Goal: Navigation & Orientation: Find specific page/section

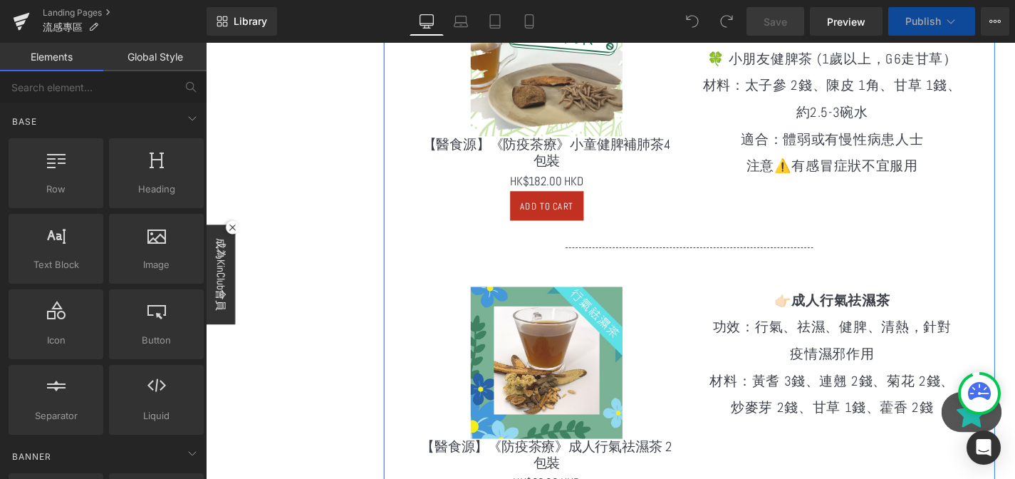
scroll to position [1138, 0]
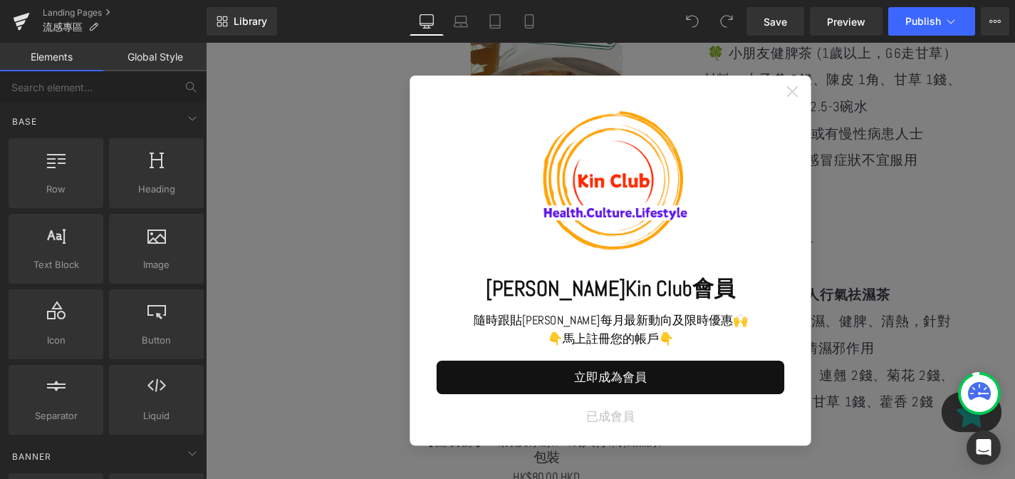
click at [828, 95] on icon at bounding box center [830, 95] width 11 height 11
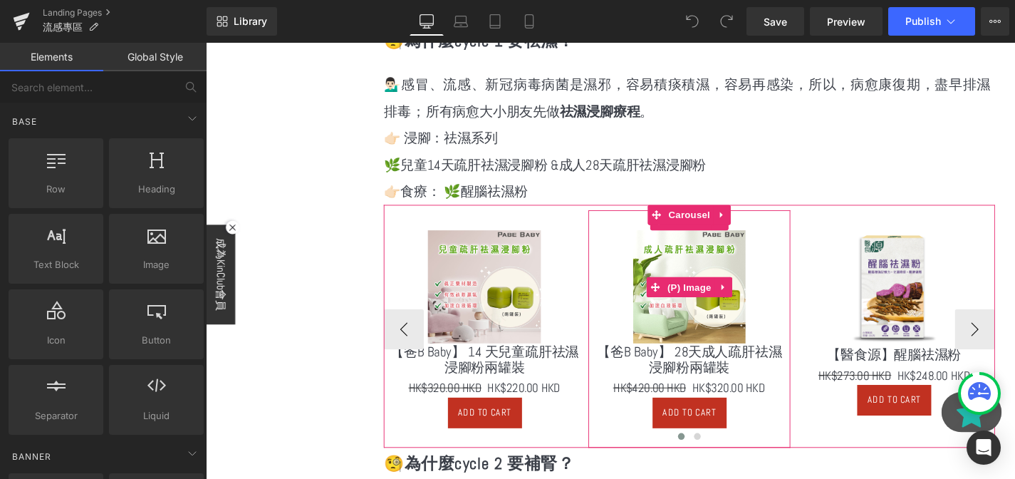
scroll to position [3516, 0]
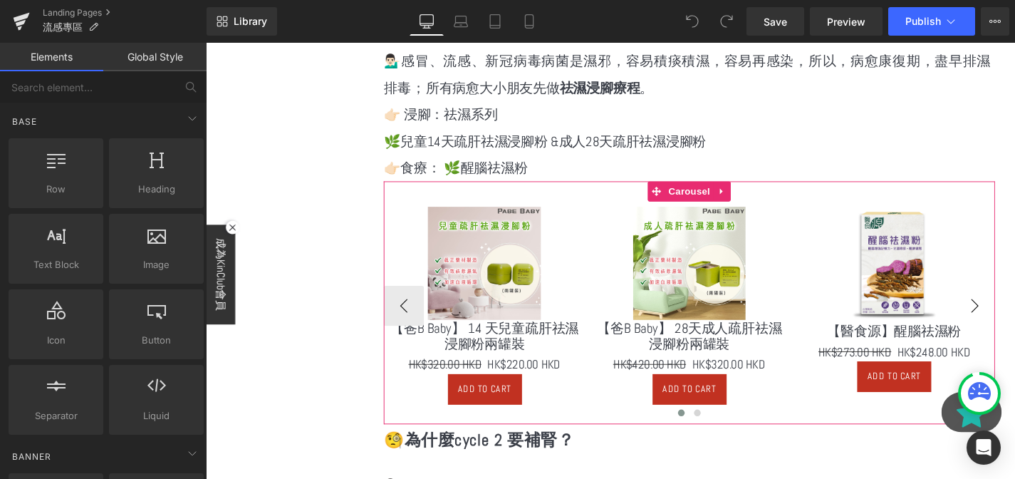
click at [1014, 301] on button "›" at bounding box center [1025, 322] width 43 height 43
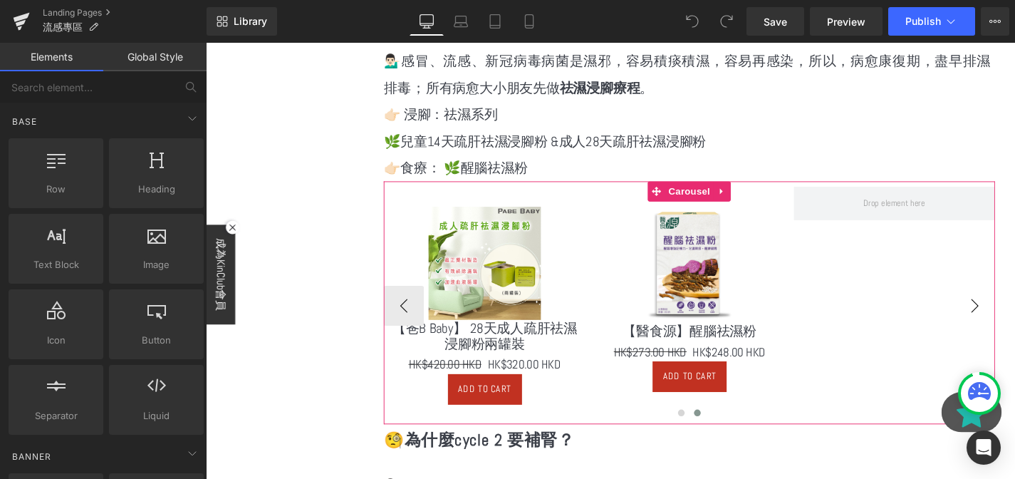
click at [1014, 301] on button "›" at bounding box center [1025, 322] width 43 height 43
click at [399, 304] on button "‹" at bounding box center [416, 322] width 43 height 43
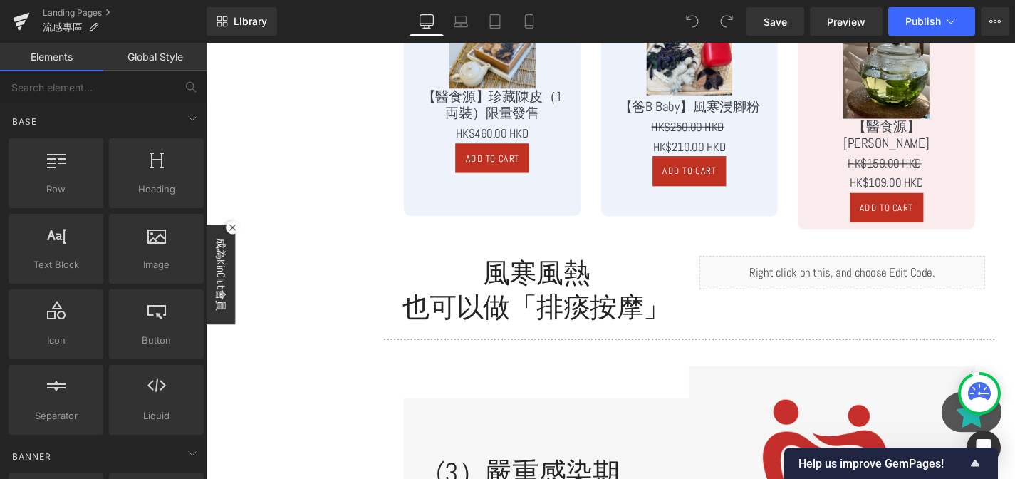
scroll to position [2665, 0]
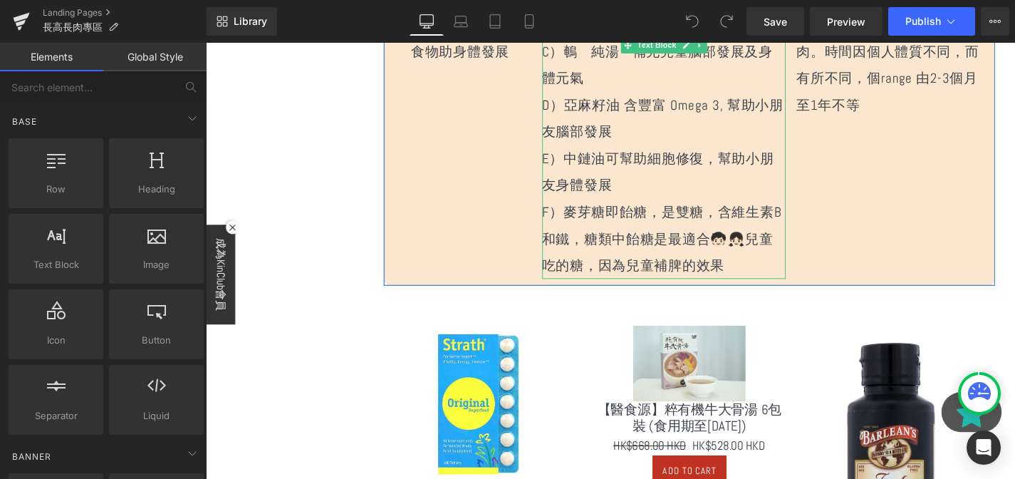
scroll to position [1093, 0]
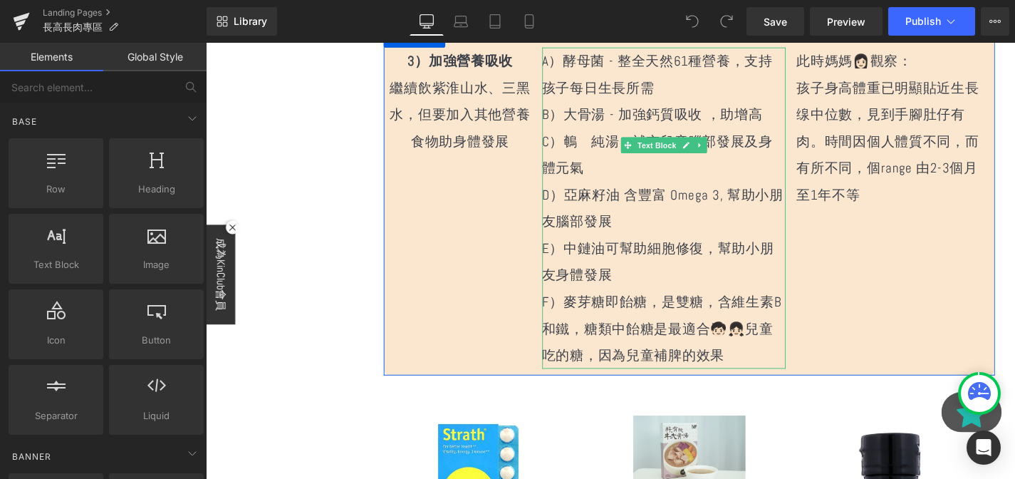
click at [663, 248] on p "E）中鏈油可幫助細胞修復，幫助小朋友身體發展" at bounding box center [694, 275] width 260 height 57
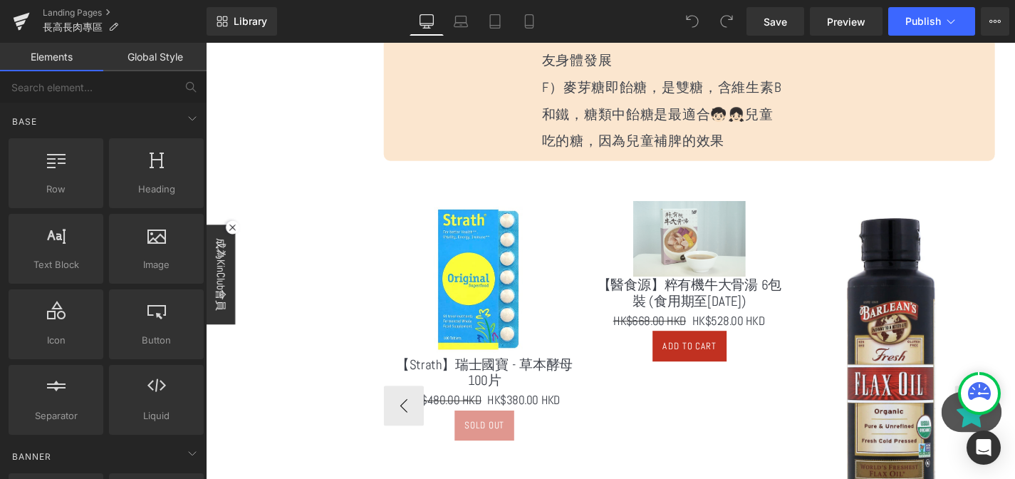
scroll to position [1447, 0]
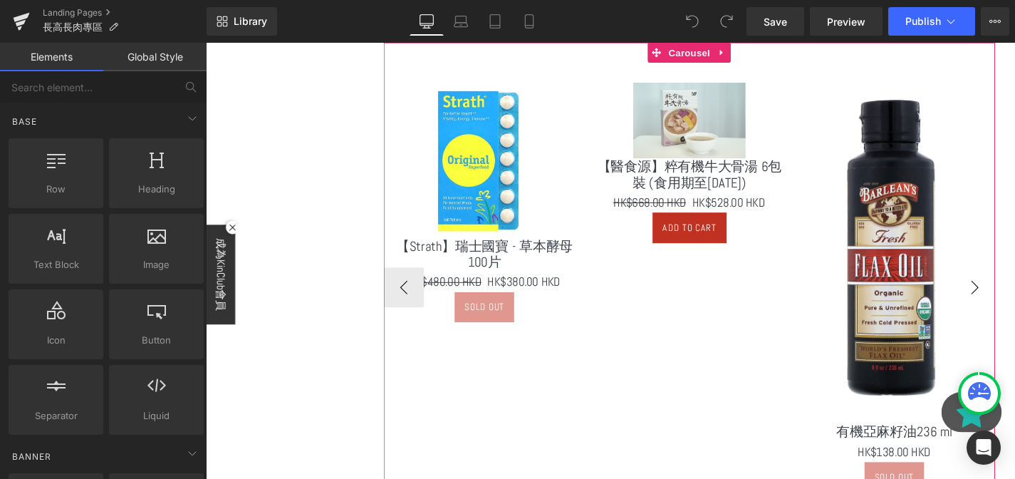
click at [1014, 301] on button "›" at bounding box center [1025, 303] width 43 height 43
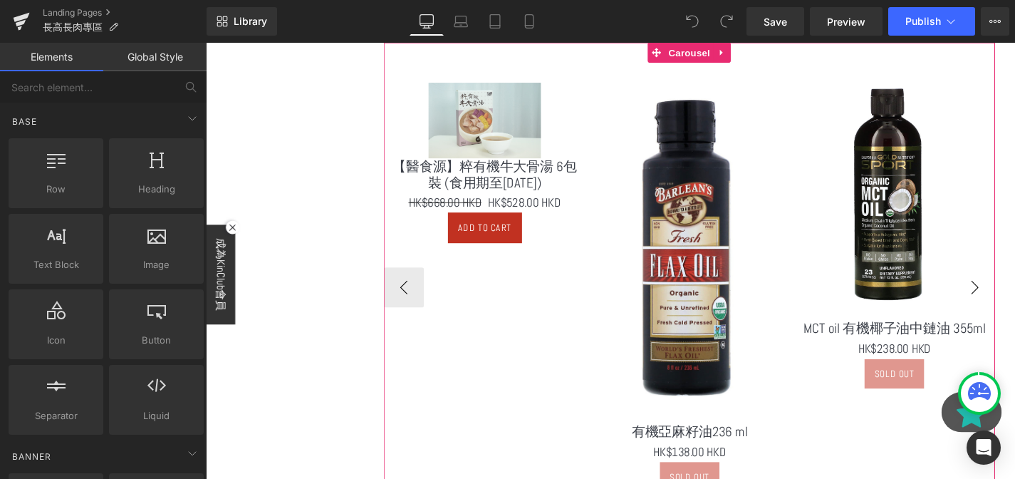
click at [1014, 316] on button "›" at bounding box center [1025, 303] width 43 height 43
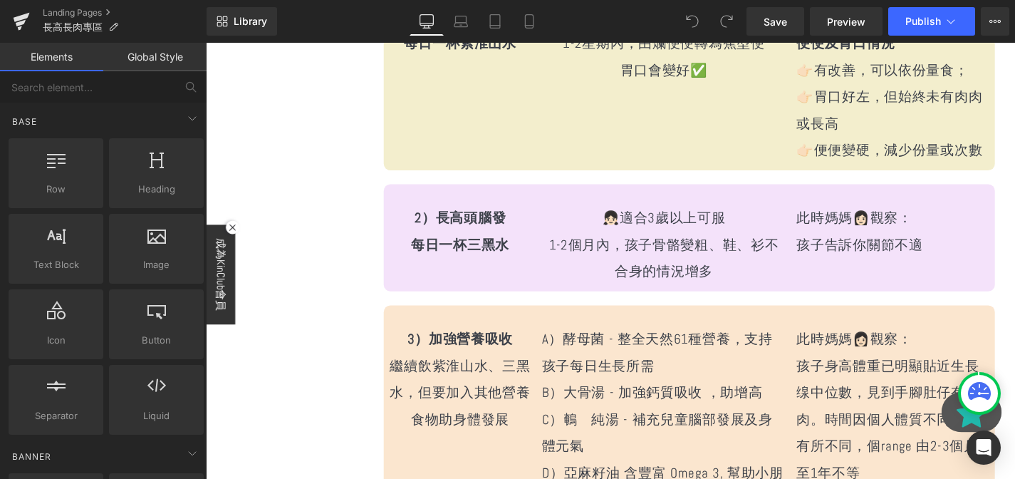
scroll to position [0, 0]
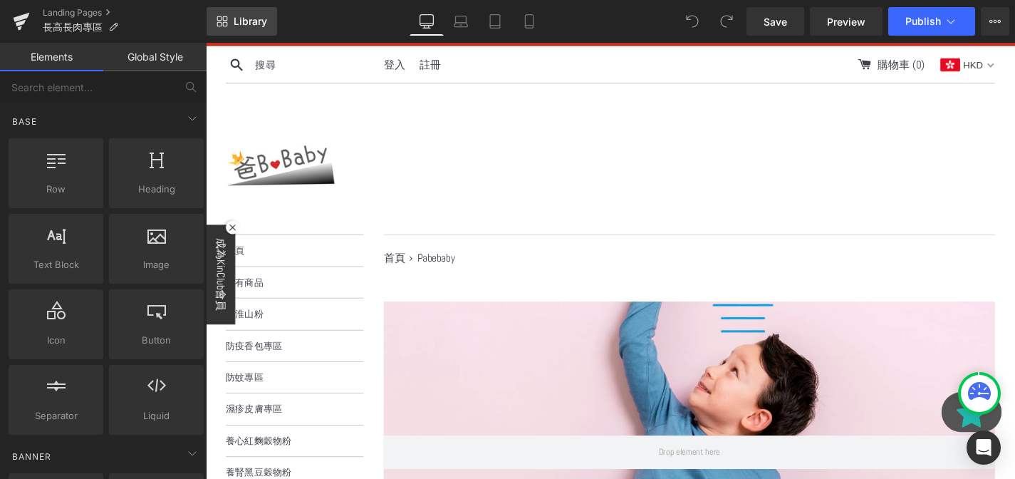
click at [234, 16] on span "Library" at bounding box center [250, 21] width 33 height 13
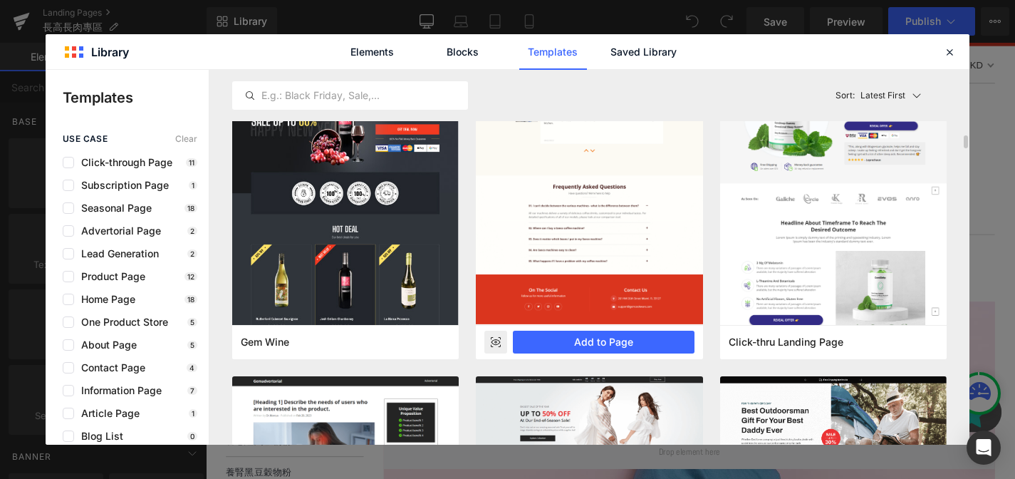
scroll to position [448, 0]
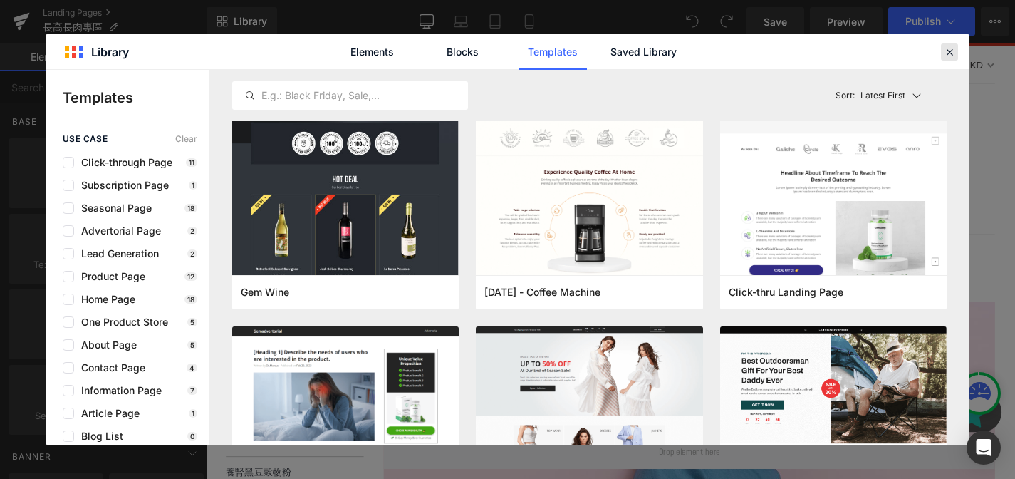
click at [947, 59] on div at bounding box center [949, 51] width 17 height 17
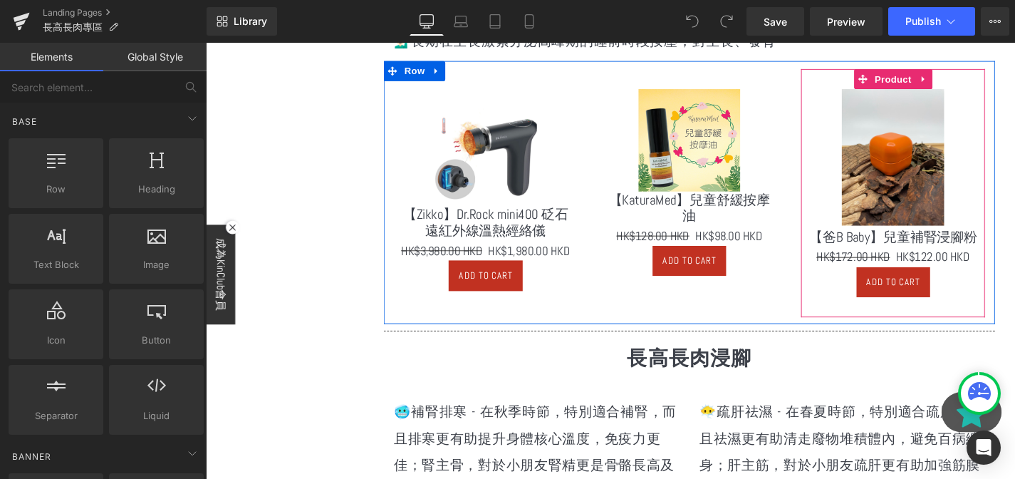
scroll to position [2153, 0]
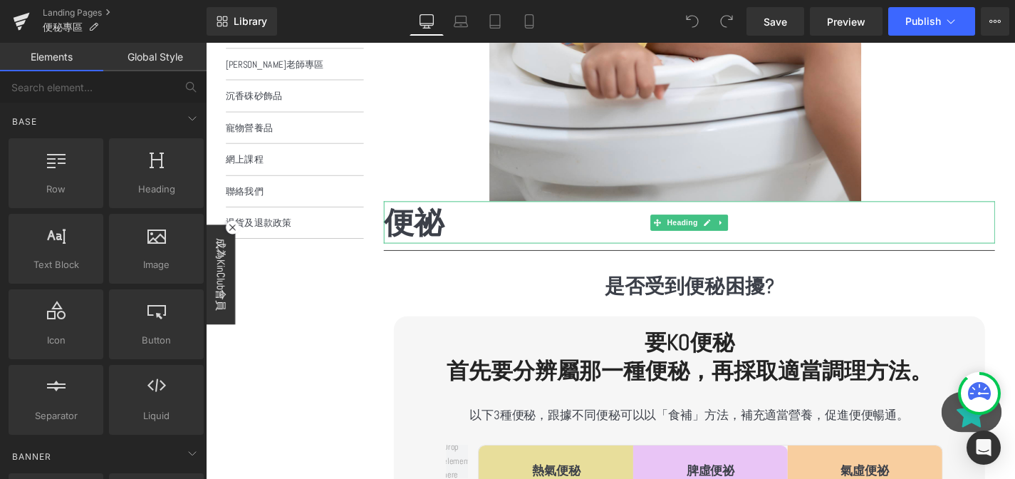
scroll to position [348, 0]
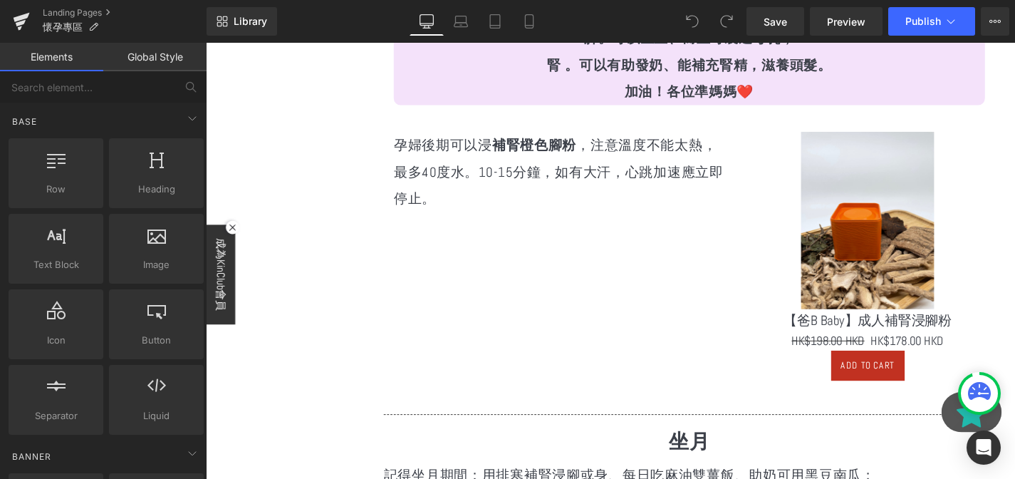
scroll to position [4344, 0]
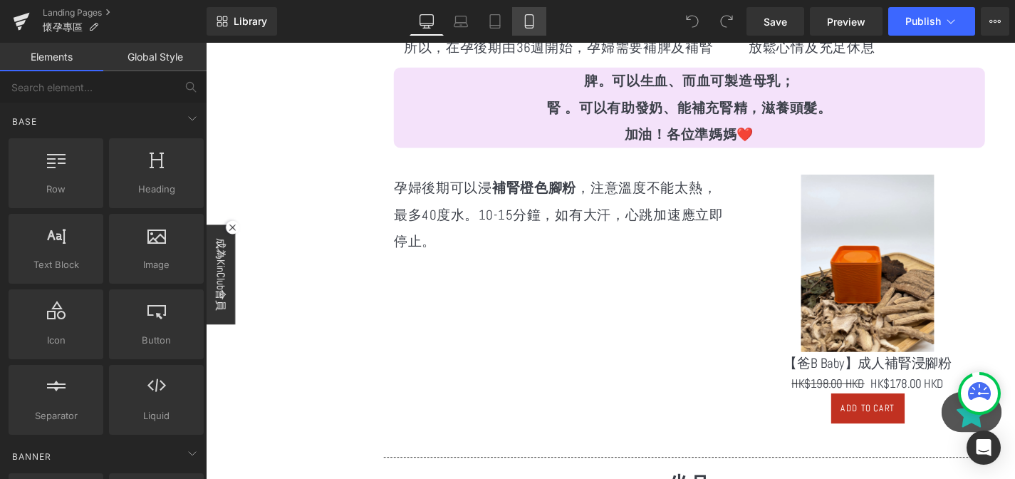
click at [546, 24] on link "Mobile" at bounding box center [529, 21] width 34 height 28
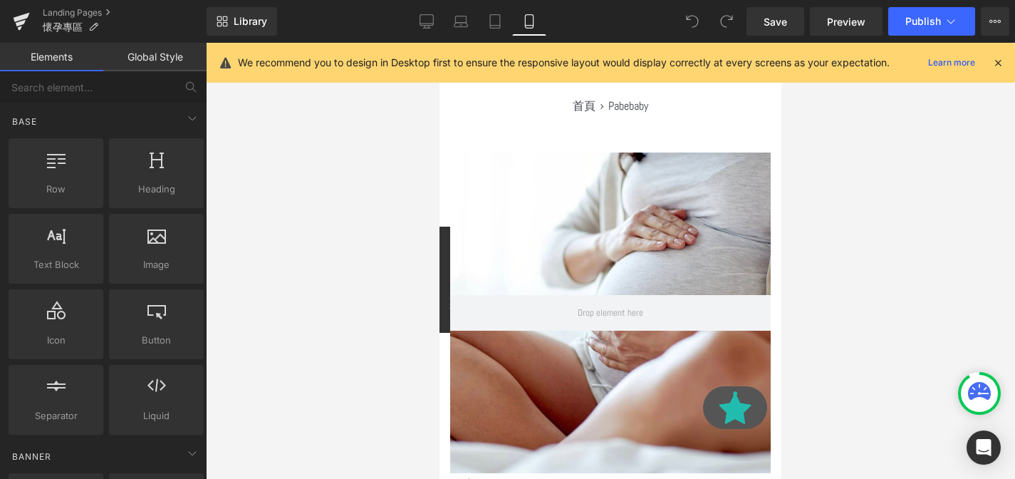
scroll to position [60, 0]
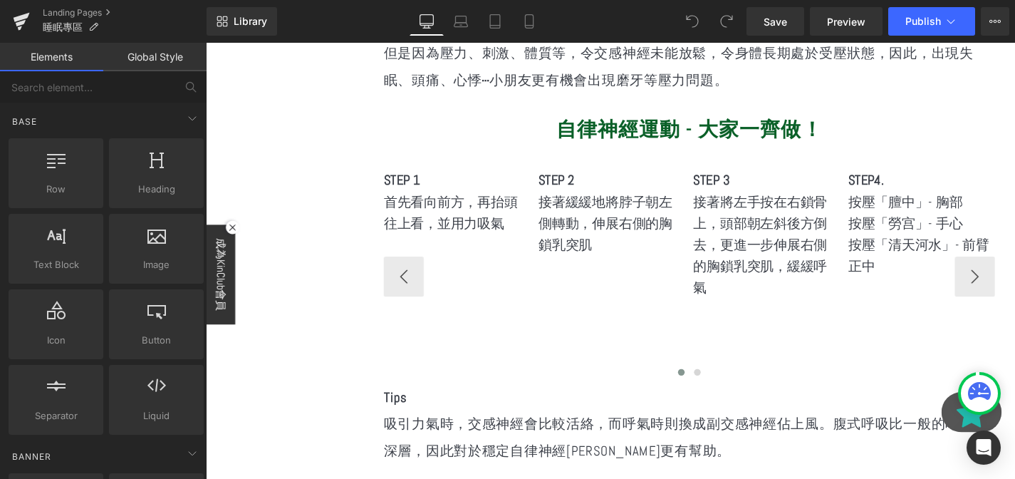
scroll to position [2493, 0]
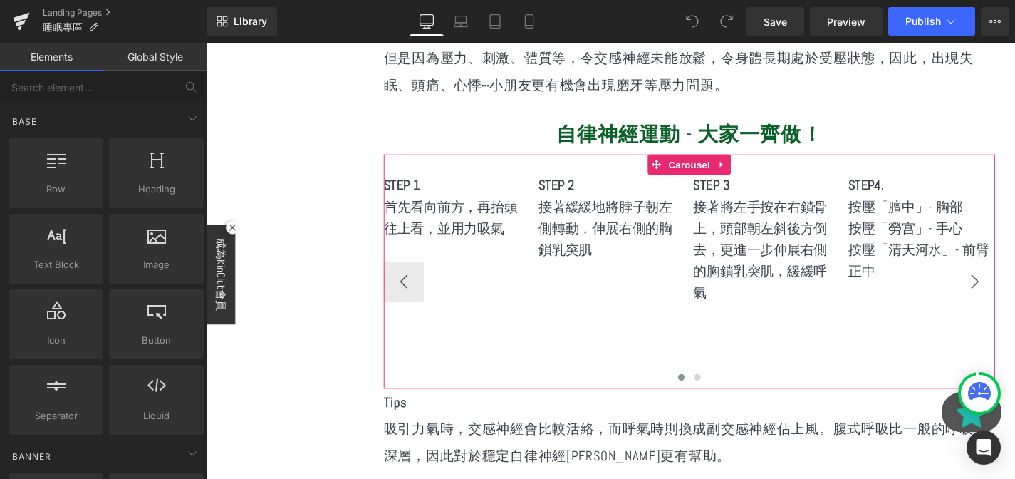
click at [1014, 287] on button "›" at bounding box center [1025, 297] width 43 height 43
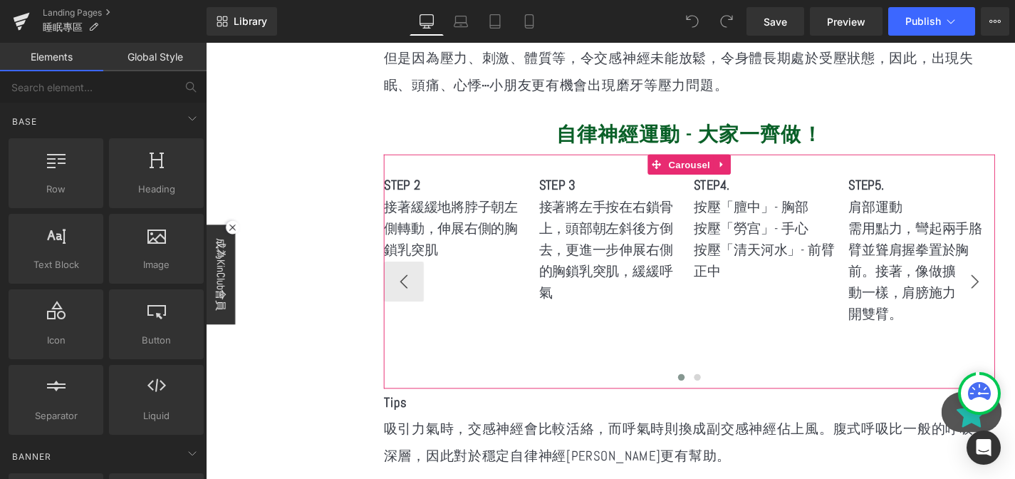
click at [1014, 288] on button "›" at bounding box center [1025, 297] width 43 height 43
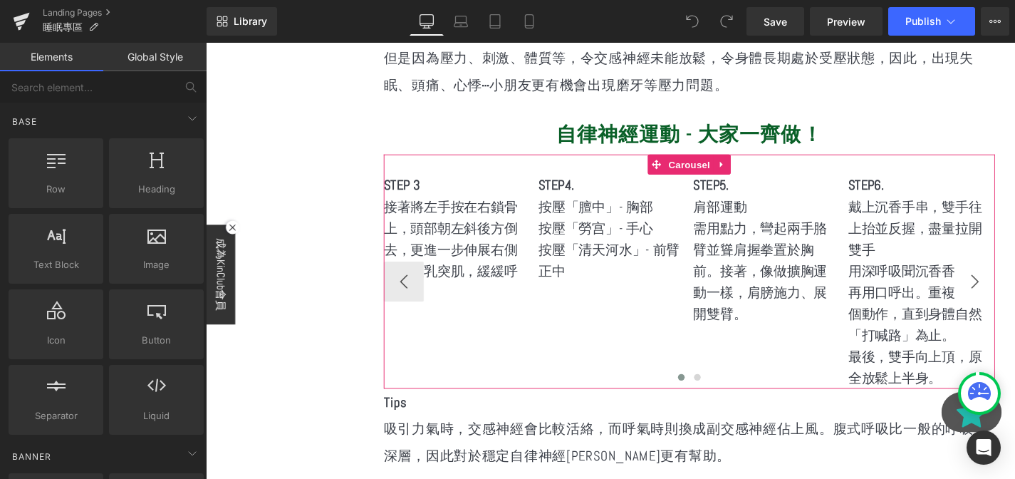
click at [1014, 288] on button "›" at bounding box center [1025, 297] width 43 height 43
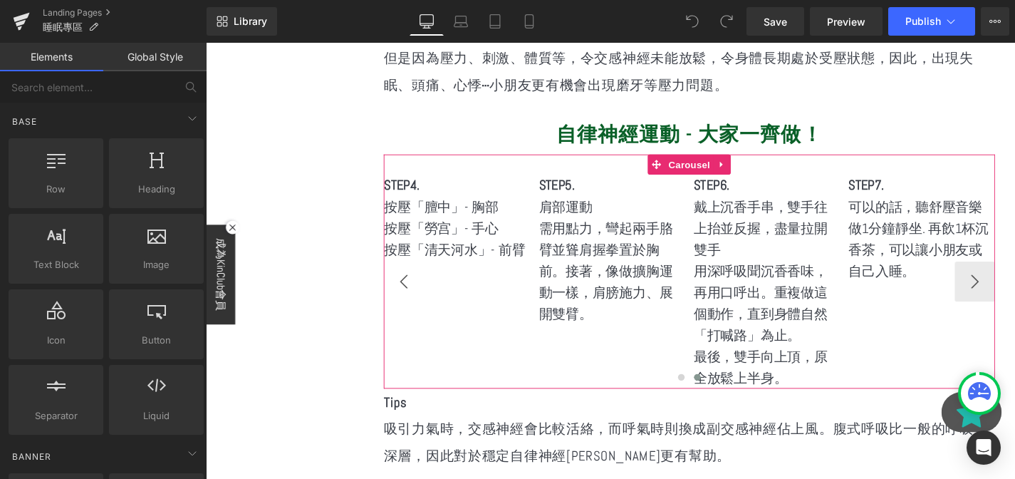
click at [429, 282] on button "‹" at bounding box center [416, 297] width 43 height 43
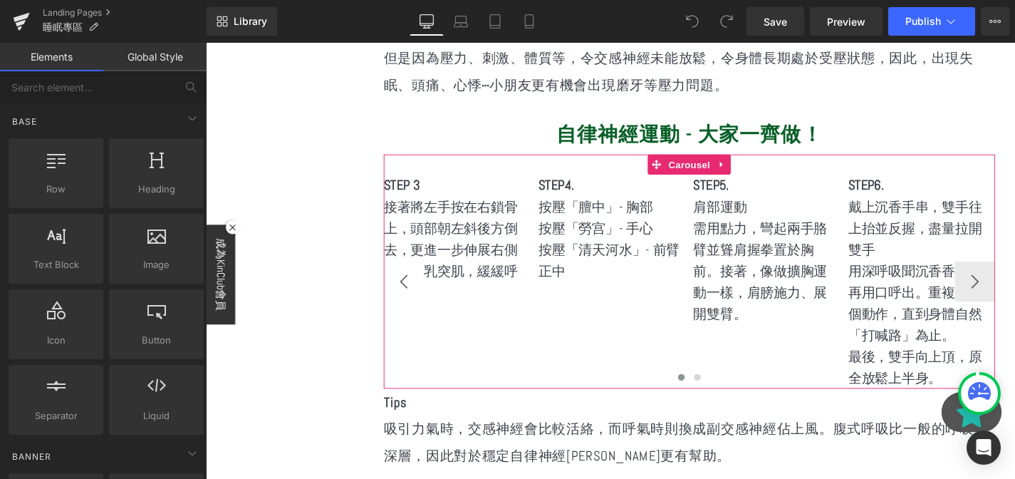
click at [429, 282] on button "‹" at bounding box center [416, 297] width 43 height 43
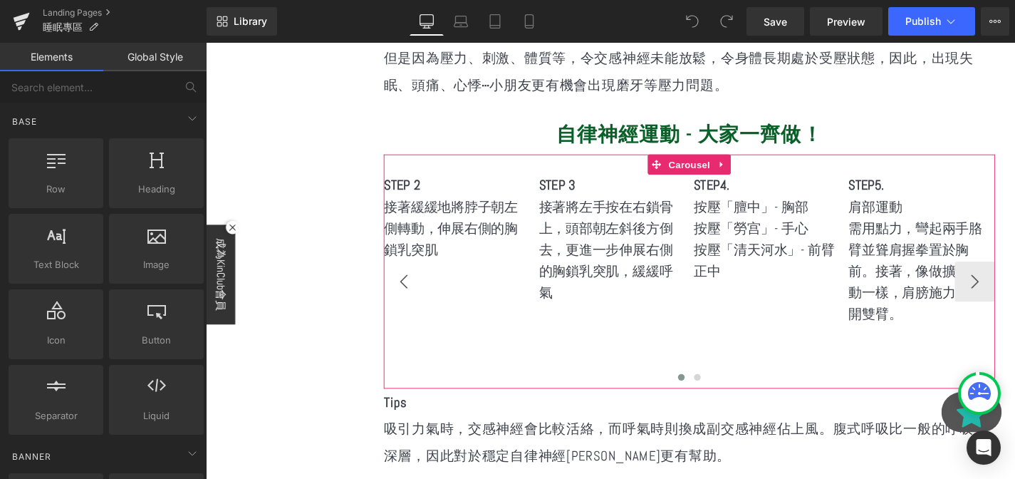
click at [416, 286] on button "‹" at bounding box center [416, 297] width 43 height 43
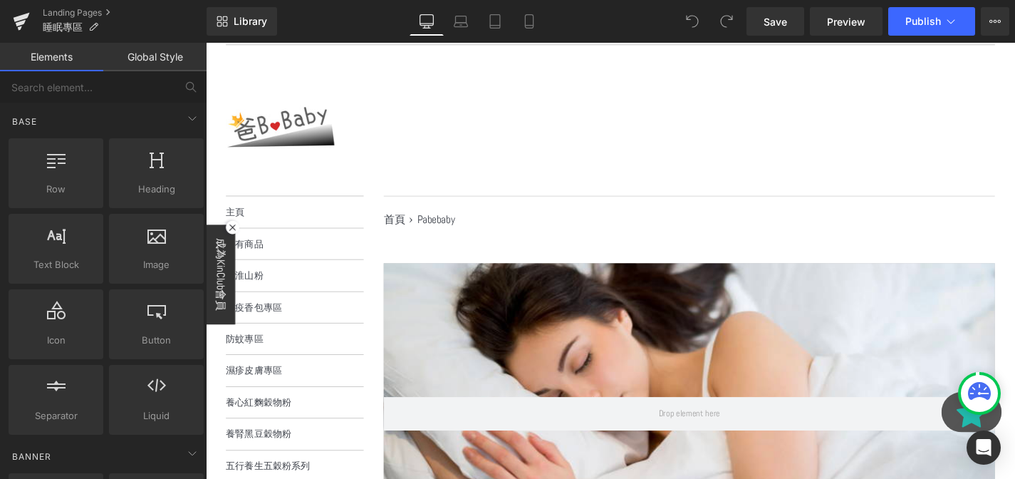
scroll to position [0, 0]
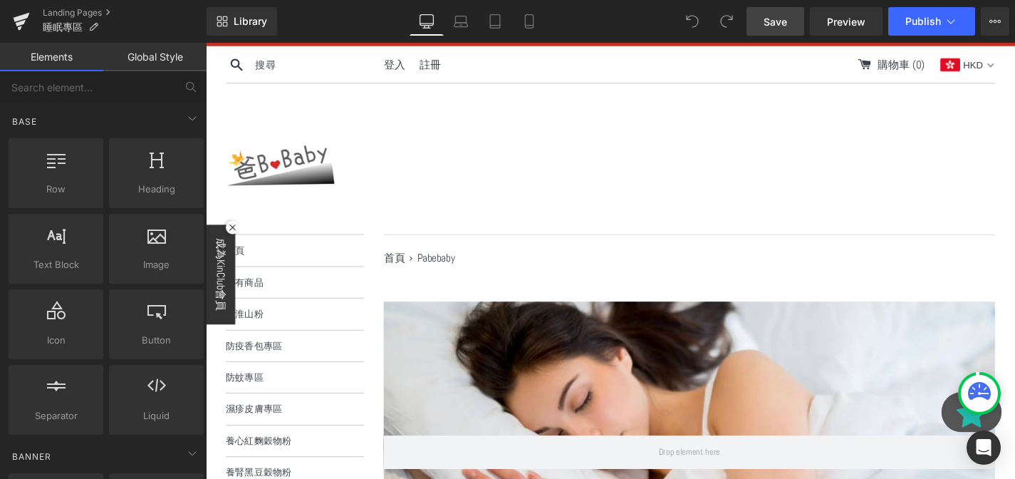
click at [756, 21] on link "Save" at bounding box center [775, 21] width 58 height 28
